Goal: Task Accomplishment & Management: Complete application form

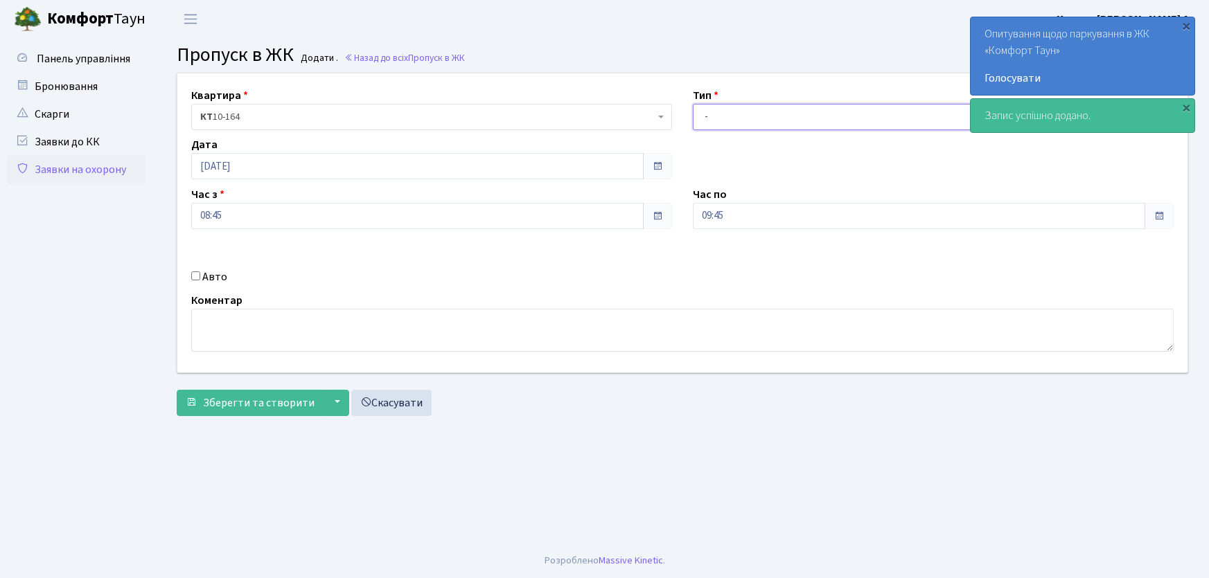
click at [724, 121] on select "- Доставка Таксі Гості Сервіс" at bounding box center [933, 117] width 481 height 26
select select "1"
click at [693, 104] on select "- Доставка Таксі Гості Сервіс" at bounding box center [933, 117] width 481 height 26
drag, startPoint x: 745, startPoint y: 217, endPoint x: 664, endPoint y: 217, distance: 81.7
click at [664, 217] on div "Квартира <b>КТ</b>&nbsp;&nbsp;&nbsp;&nbsp;10-164 КТ 10-164 Тип - Доставка Таксі…" at bounding box center [682, 222] width 1031 height 299
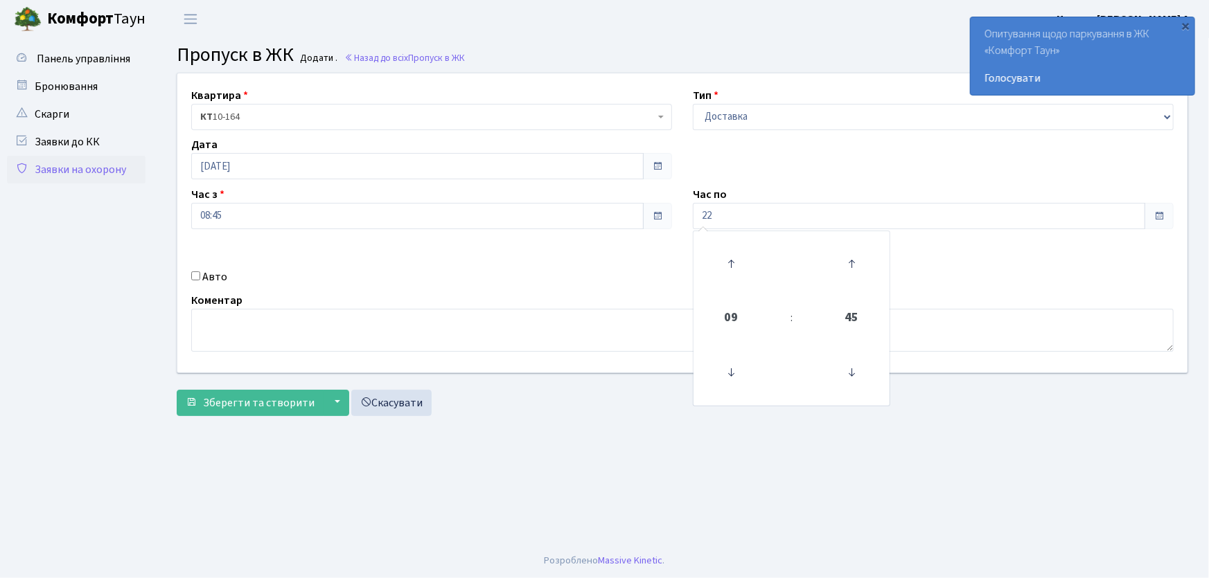
type input "22:00"
drag, startPoint x: 788, startPoint y: 120, endPoint x: 777, endPoint y: 125, distance: 12.7
click at [788, 120] on select "- Доставка Таксі Гості Сервіс" at bounding box center [933, 117] width 481 height 26
select select "3"
click at [693, 104] on select "- Доставка Таксі Гості Сервіс" at bounding box center [933, 117] width 481 height 26
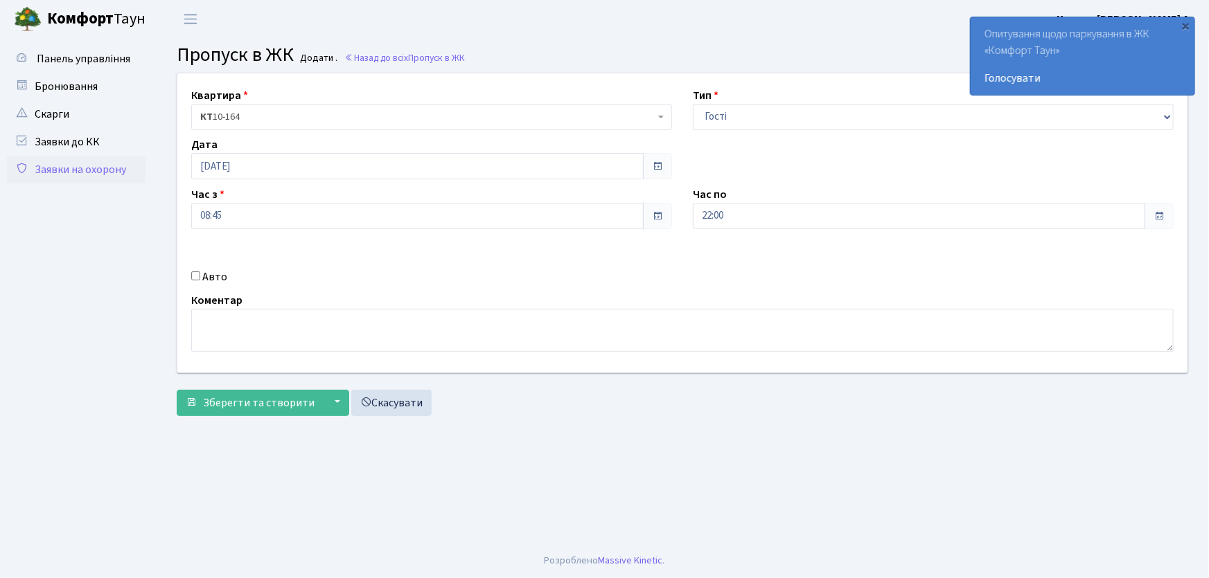
click at [198, 279] on input "Авто" at bounding box center [195, 276] width 9 height 9
checkbox input "true"
type input "ам1691іа"
click at [177, 390] on button "Зберегти та створити" at bounding box center [250, 403] width 147 height 26
click at [95, 175] on link "Заявки на охорону" at bounding box center [76, 170] width 139 height 28
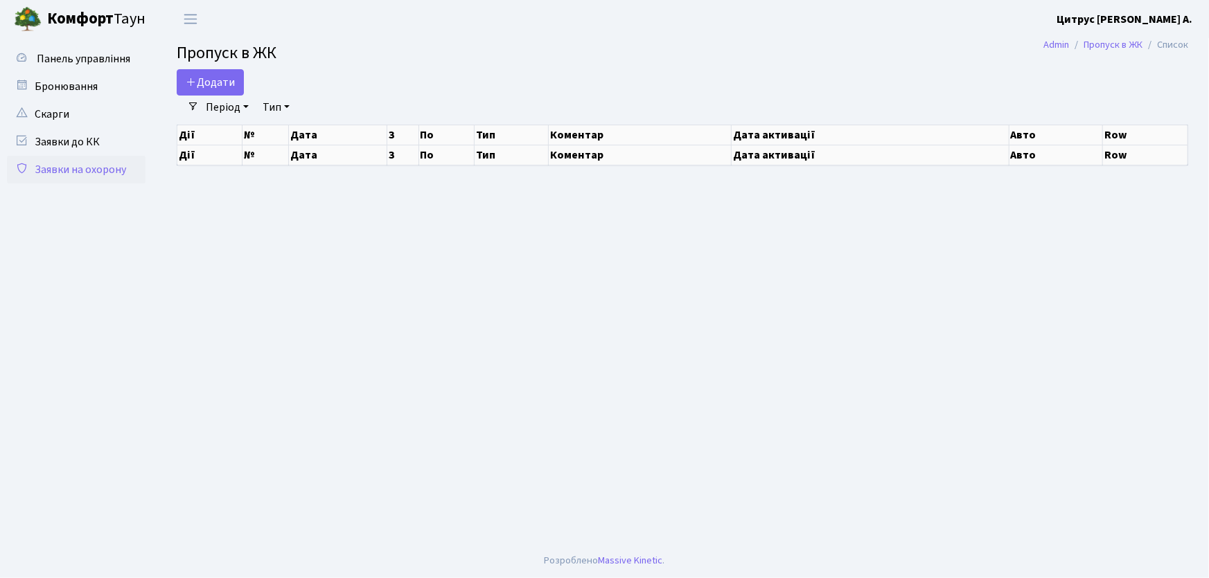
select select "25"
